Goal: Transaction & Acquisition: Subscribe to service/newsletter

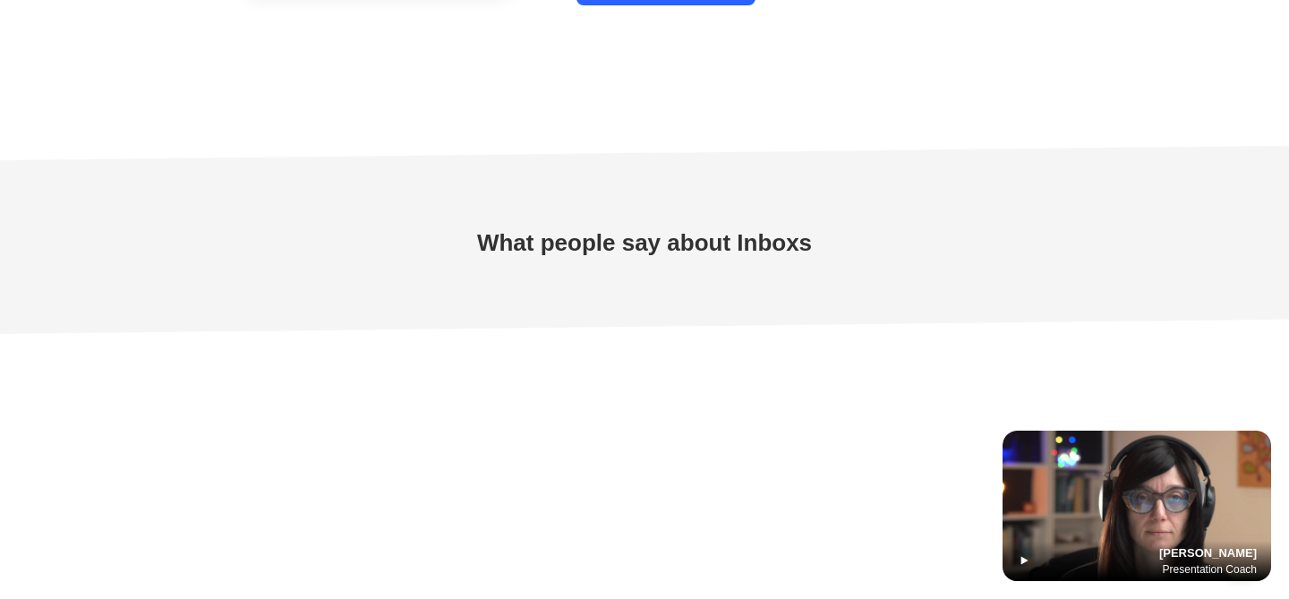
scroll to position [5200, 0]
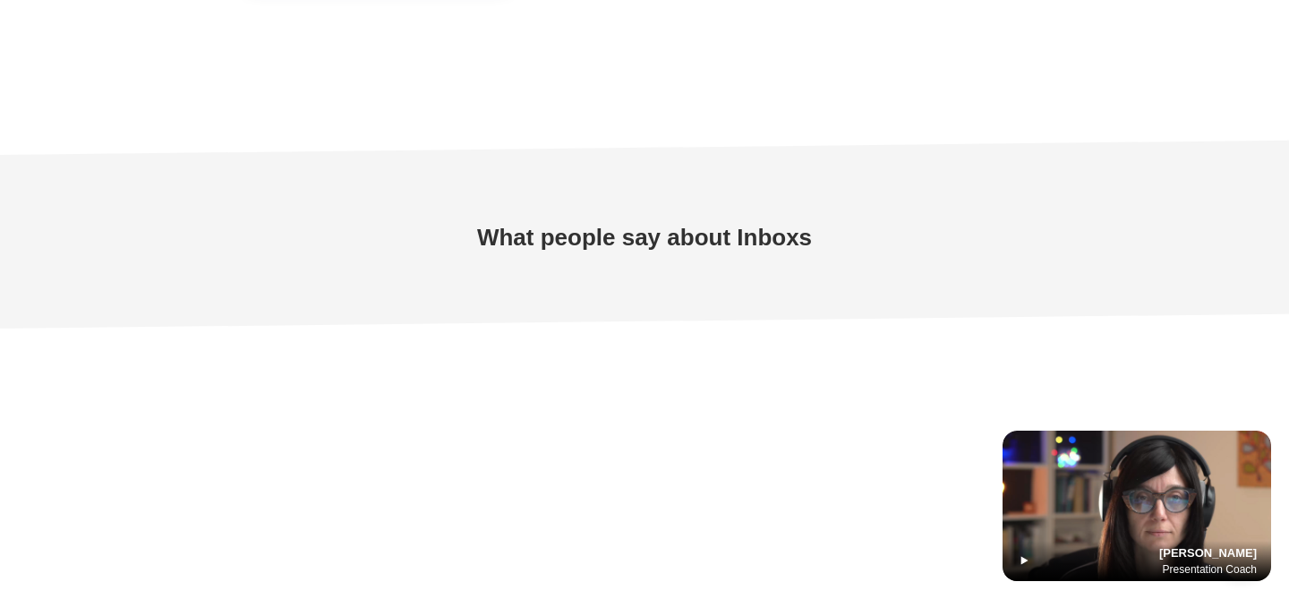
click at [1027, 556] on icon at bounding box center [1024, 560] width 14 height 14
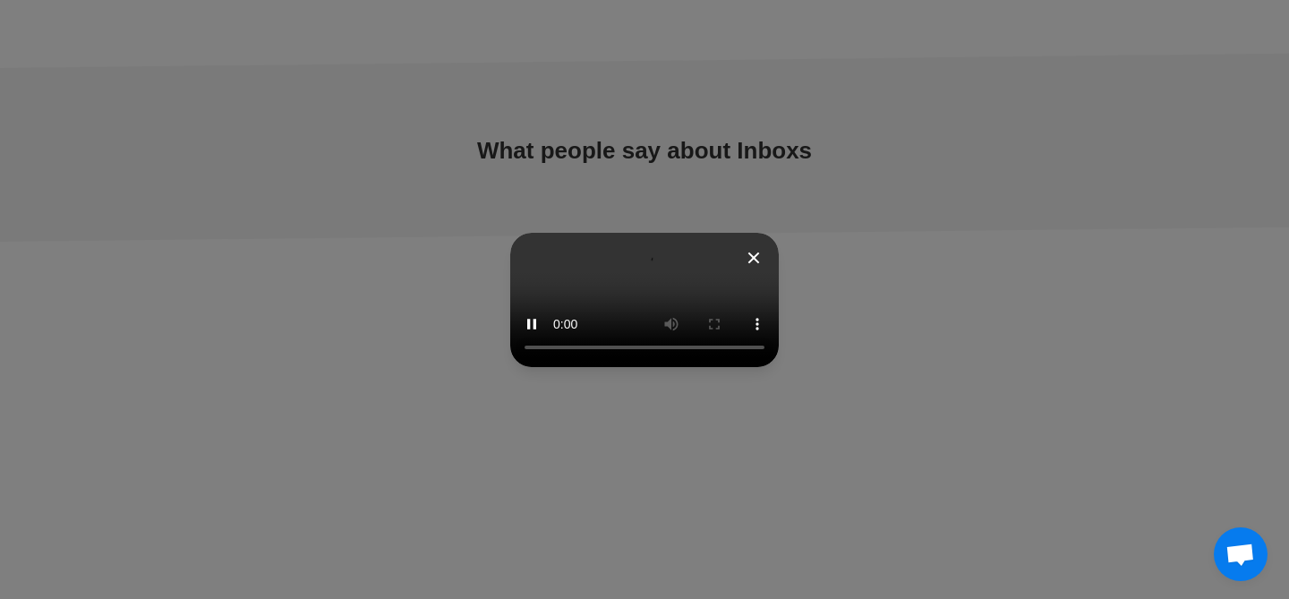
scroll to position [5289, 0]
click at [1233, 106] on div at bounding box center [644, 299] width 1289 height 599
click at [765, 247] on icon at bounding box center [753, 257] width 21 height 21
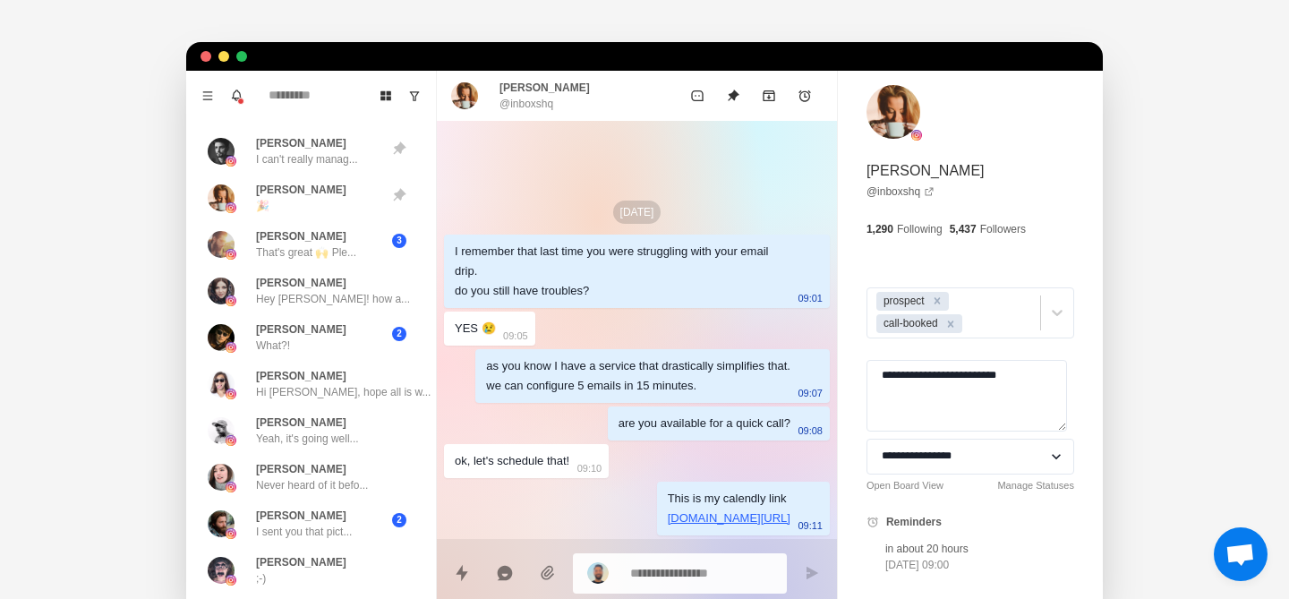
scroll to position [0, 0]
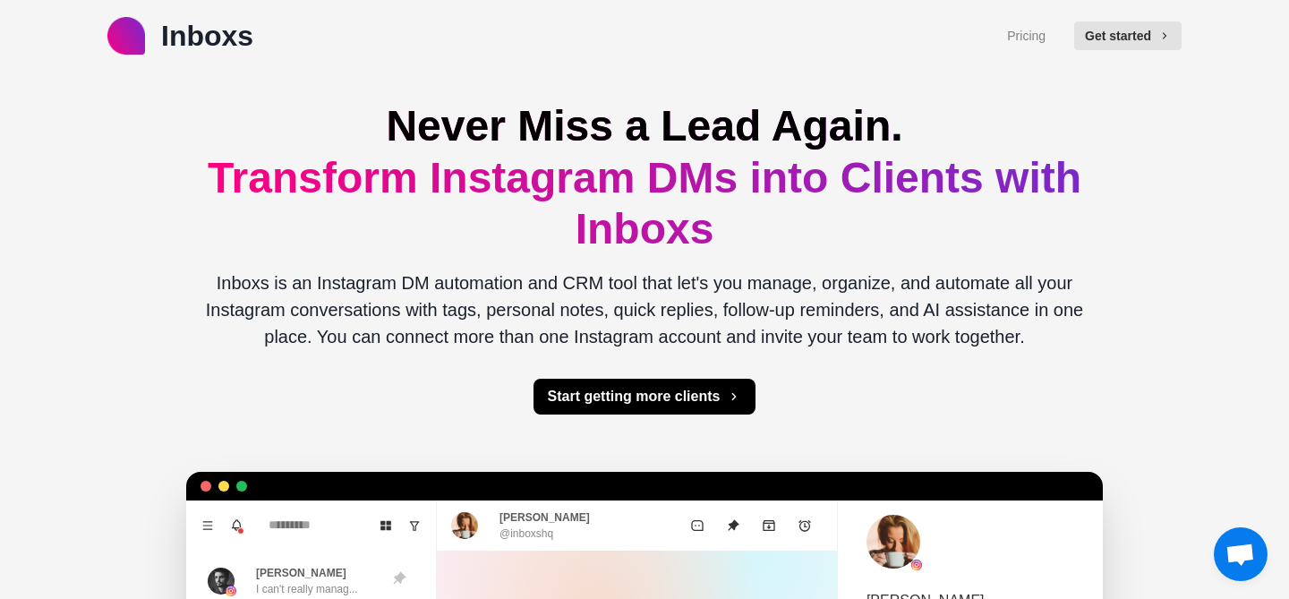
click at [941, 343] on p "Inboxs is an Instagram DM automation and CRM tool that let's you manage, organi…" at bounding box center [645, 310] width 888 height 81
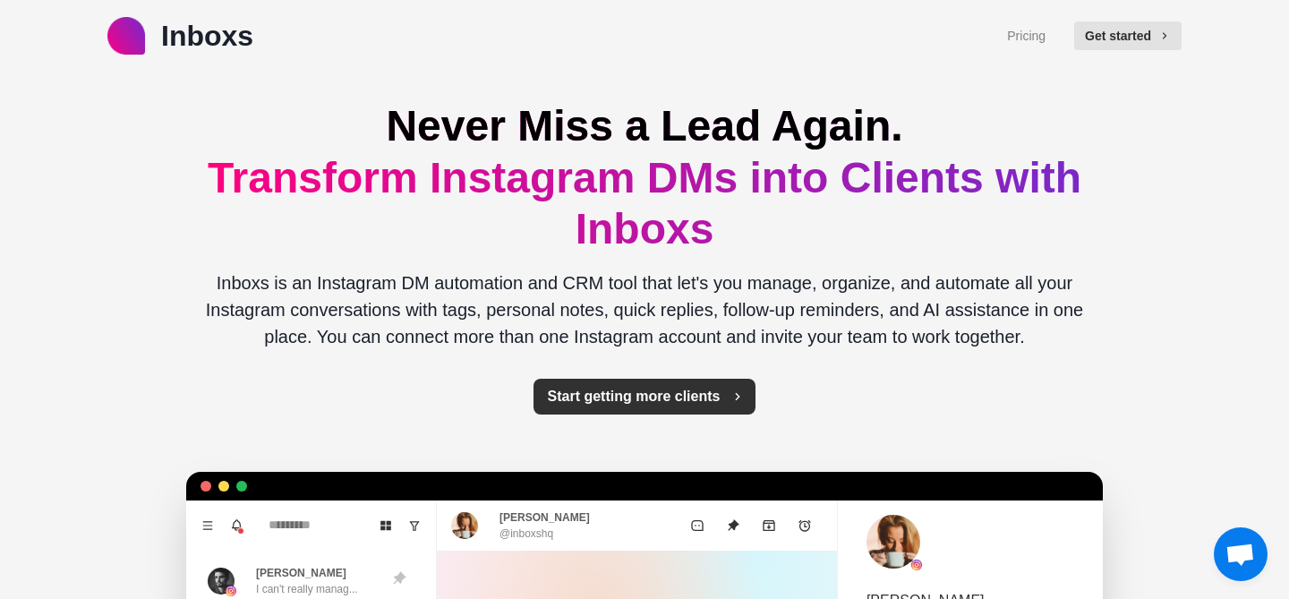
click at [667, 388] on button "Start getting more clients" at bounding box center [645, 397] width 223 height 36
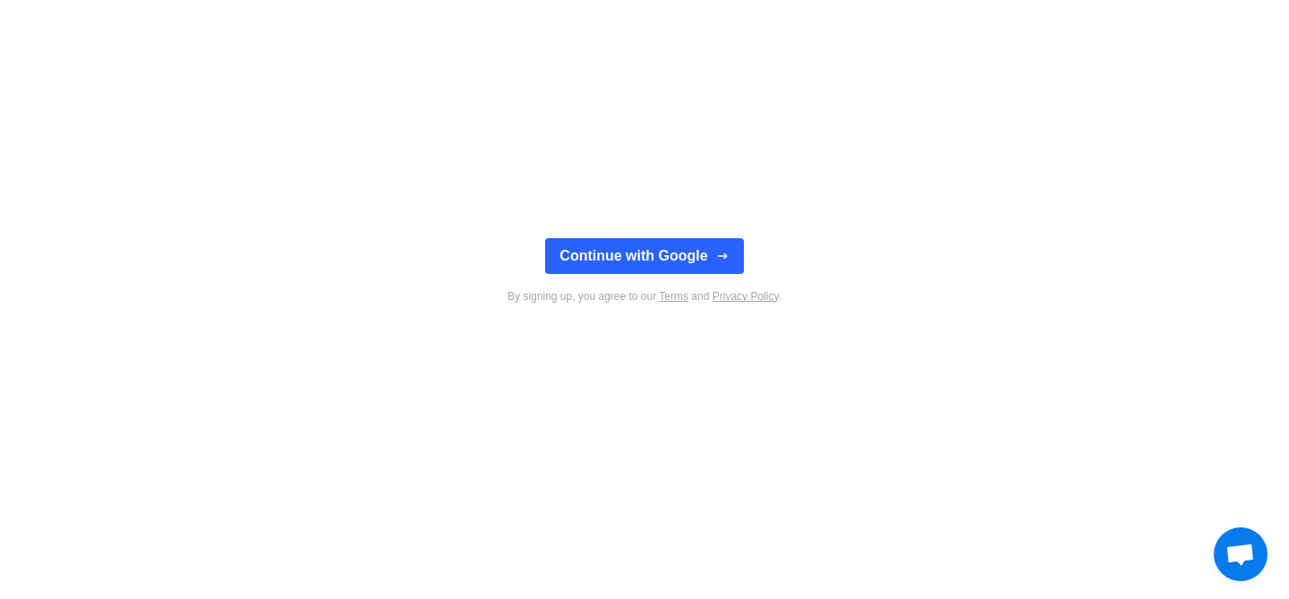
type textarea "*"
